Goal: Task Accomplishment & Management: Complete application form

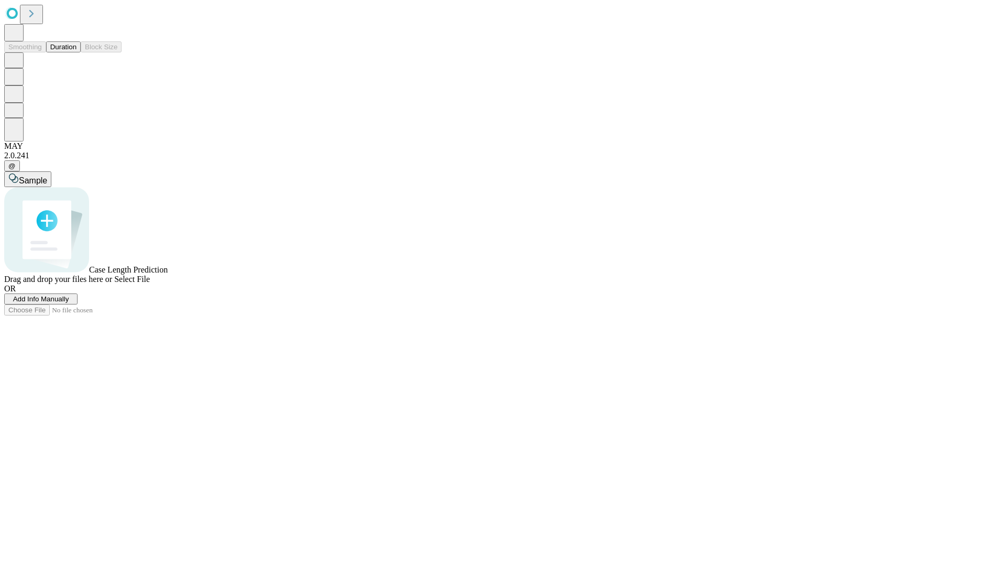
click at [69, 303] on span "Add Info Manually" at bounding box center [41, 299] width 56 height 8
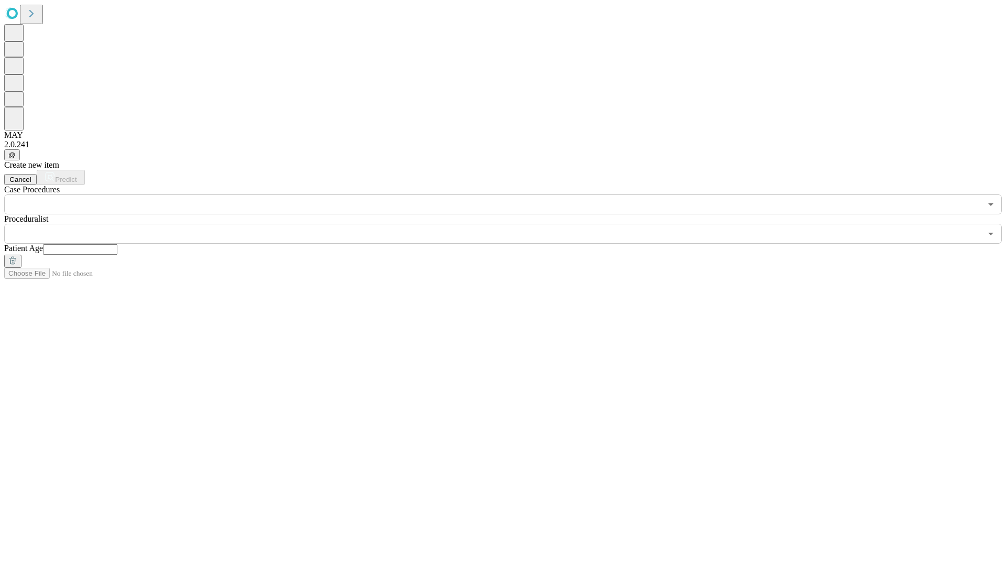
click at [117, 244] on input "text" at bounding box center [80, 249] width 74 height 10
type input "**"
click at [510, 224] on input "text" at bounding box center [492, 234] width 977 height 20
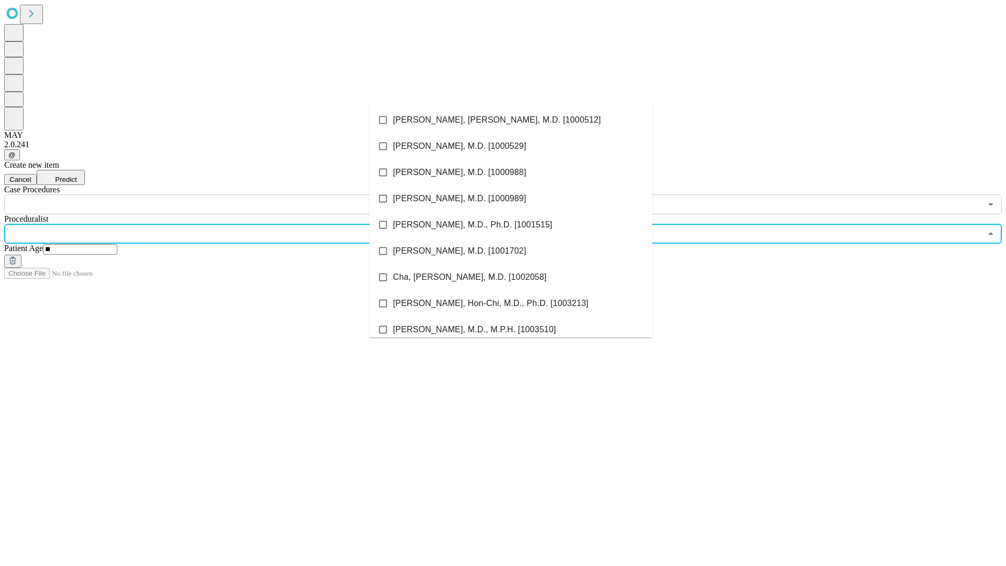
click at [511, 120] on li "[PERSON_NAME], [PERSON_NAME], M.D. [1000512]" at bounding box center [510, 120] width 283 height 26
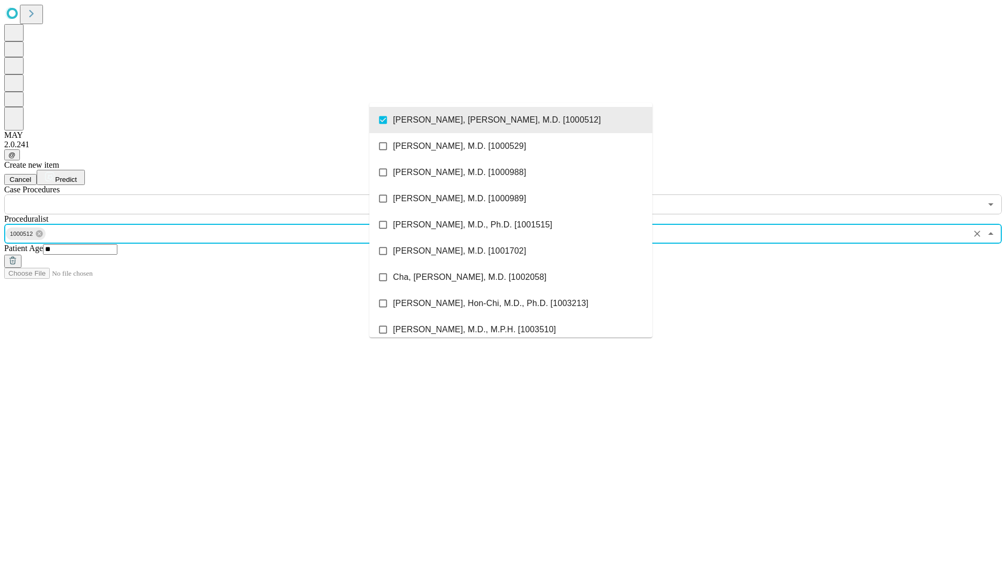
click at [220, 194] on input "text" at bounding box center [492, 204] width 977 height 20
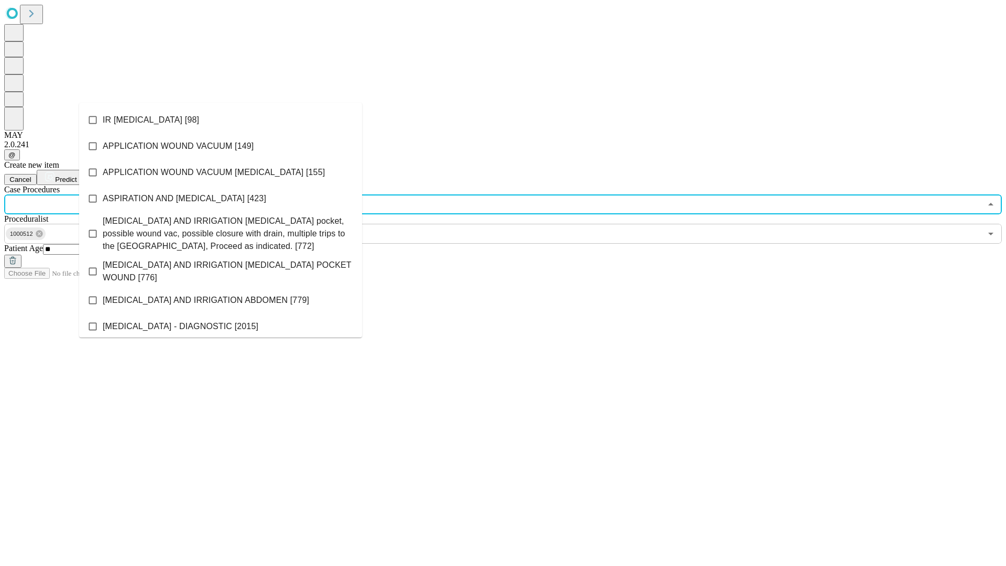
click at [221, 120] on li "IR [MEDICAL_DATA] [98]" at bounding box center [220, 120] width 283 height 26
